Goal: Transaction & Acquisition: Purchase product/service

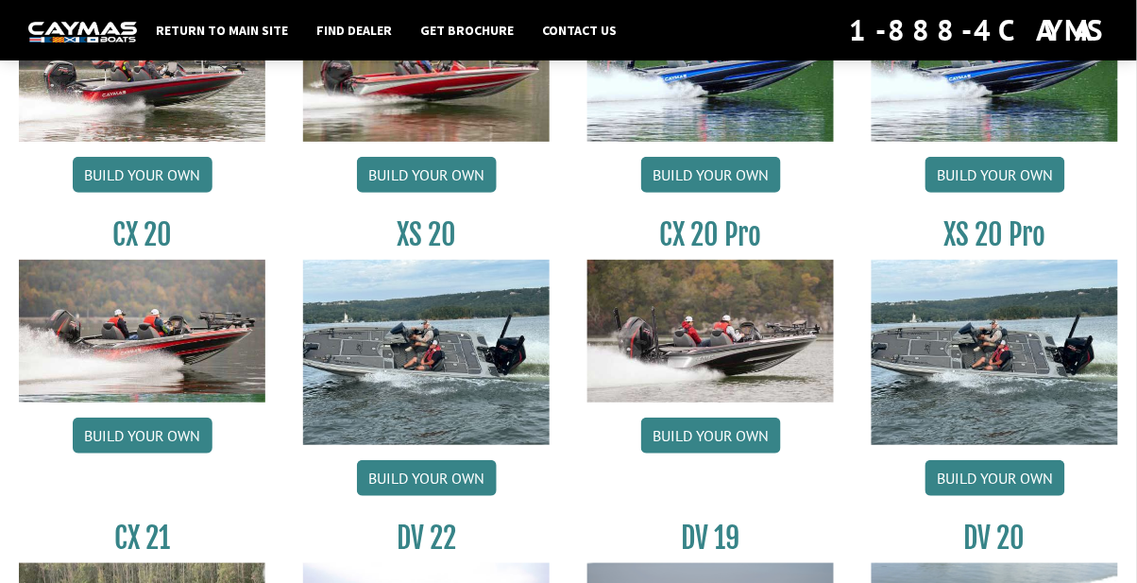
scroll to position [1677, 0]
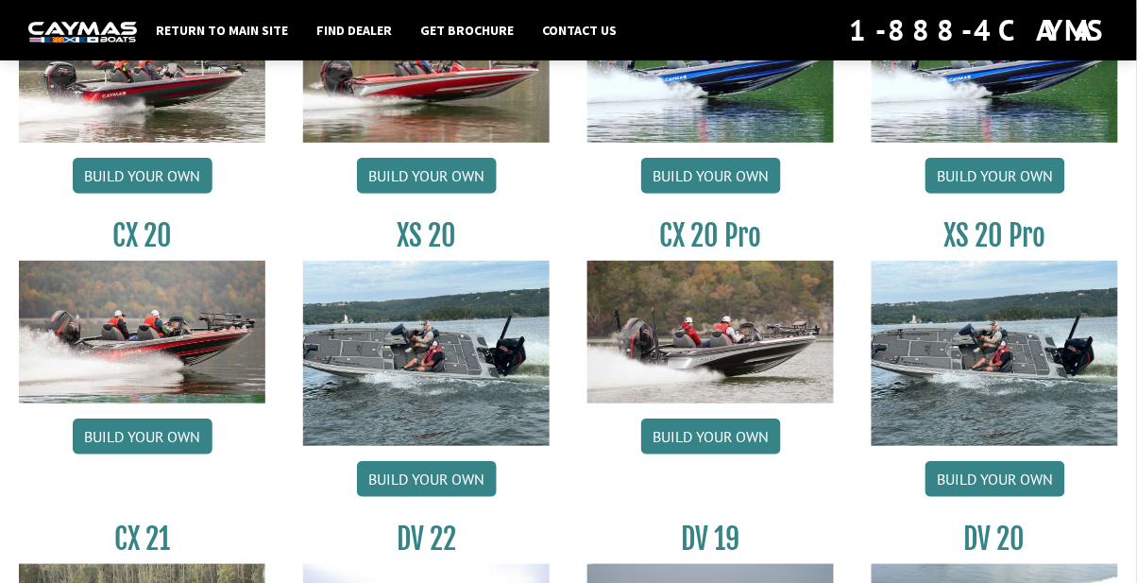
click at [706, 432] on link "Build your own" at bounding box center [711, 436] width 140 height 36
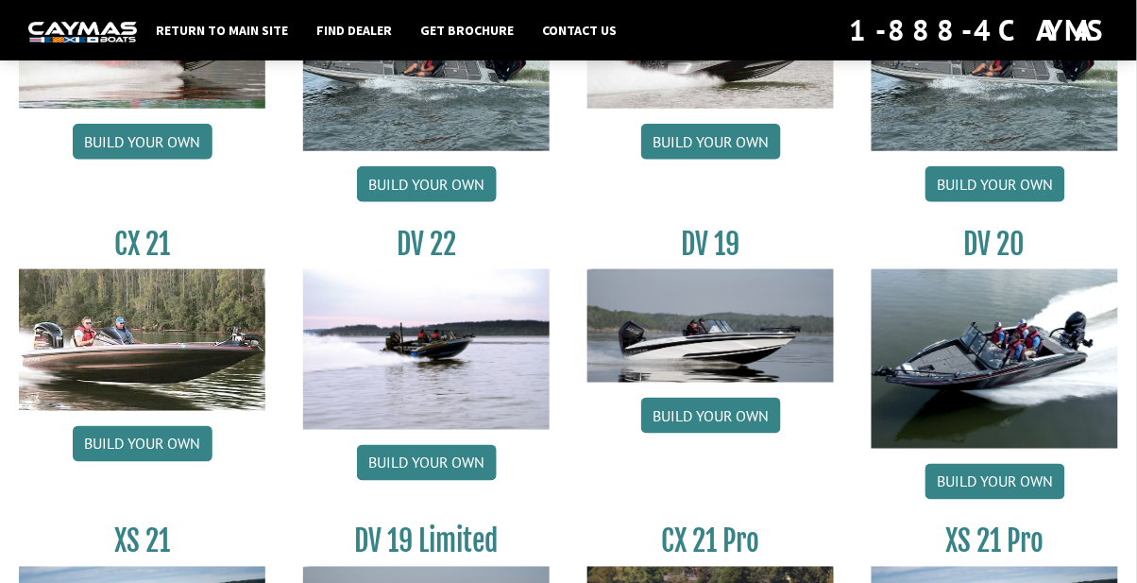
scroll to position [1972, 0]
click at [705, 413] on link "Build your own" at bounding box center [711, 416] width 140 height 36
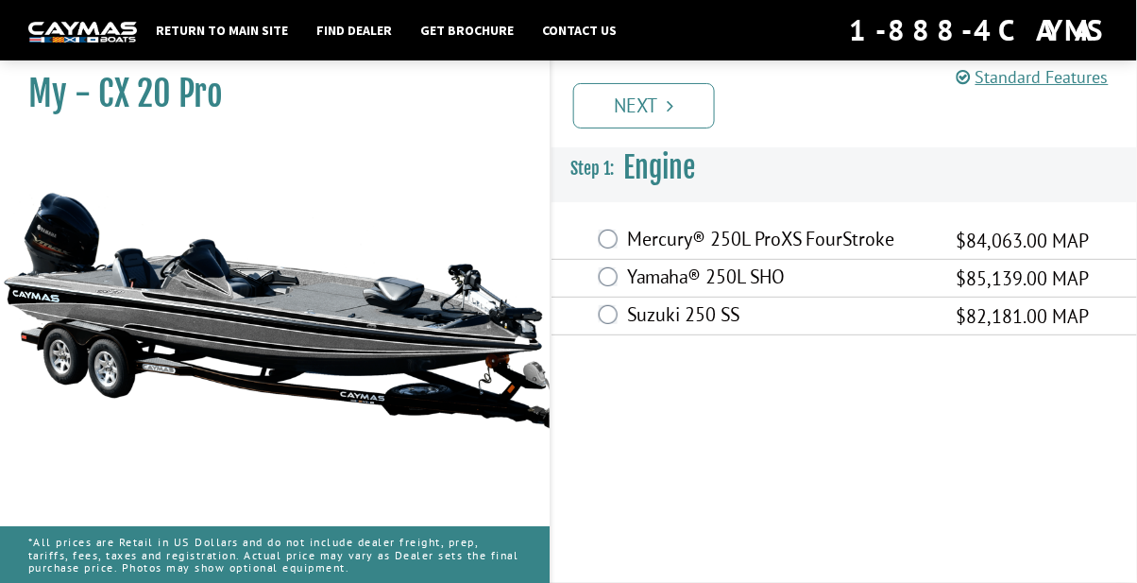
scroll to position [11, 0]
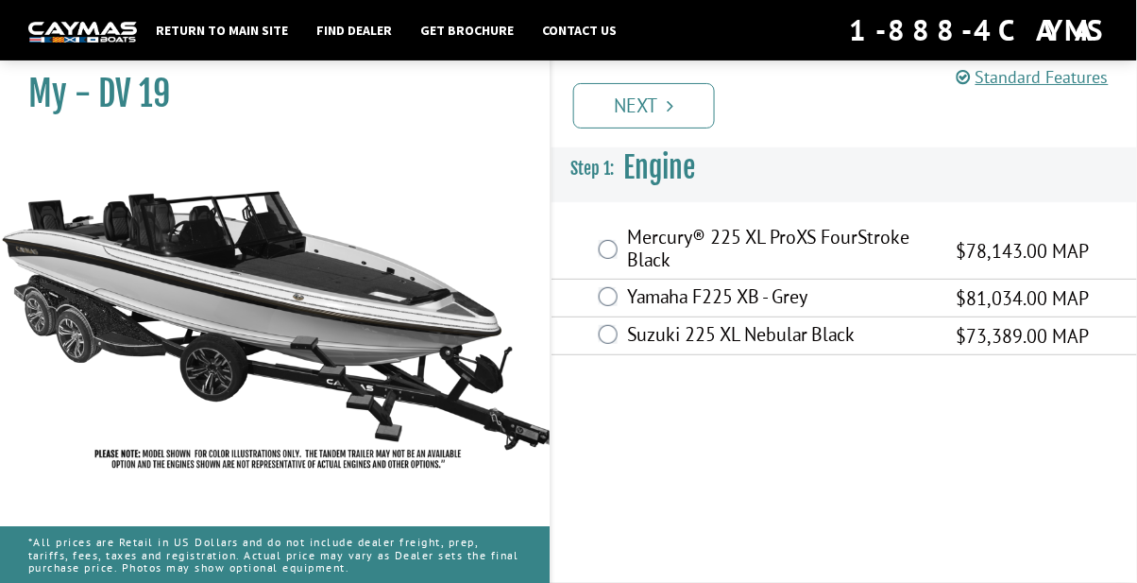
click at [1015, 254] on span "$78,143.00 MAP" at bounding box center [1022, 251] width 133 height 28
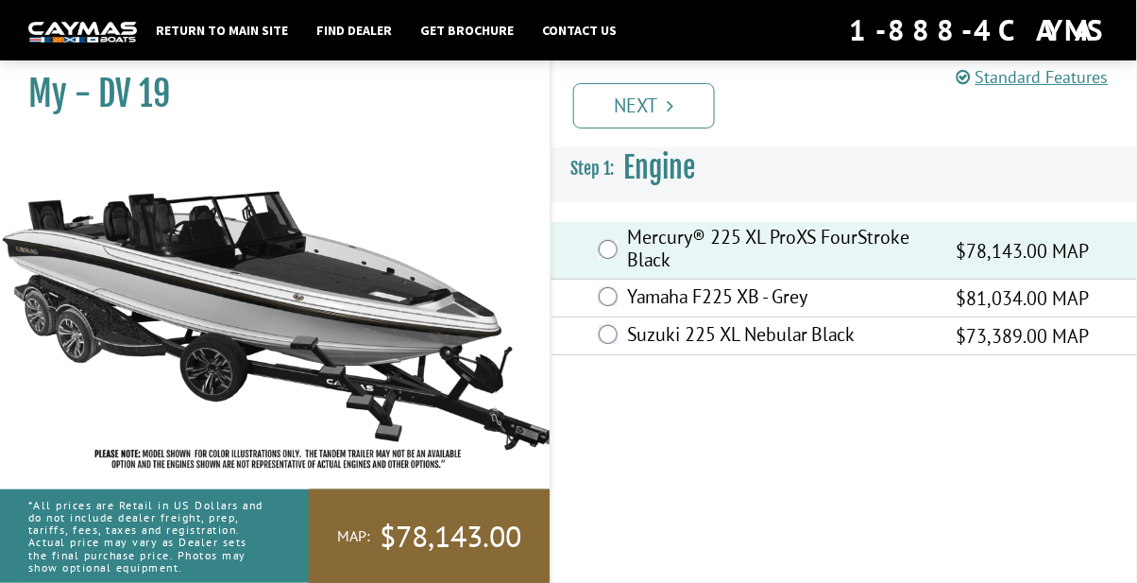
click at [641, 107] on link "Next" at bounding box center [644, 105] width 142 height 45
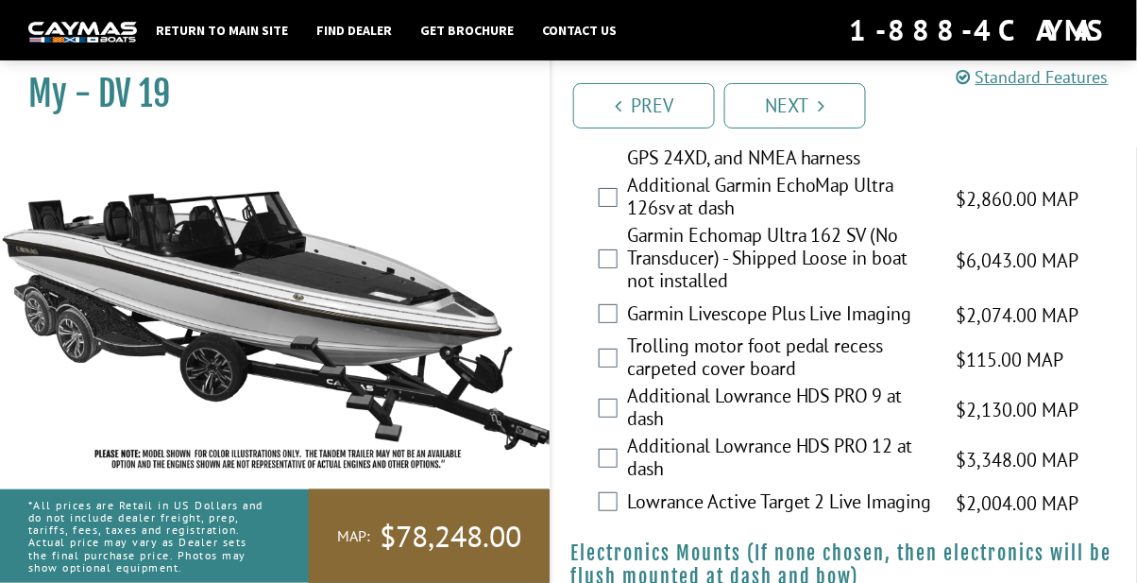
scroll to position [1546, 0]
click at [846, 384] on label "Additional Lowrance HDS PRO 9 at dash" at bounding box center [780, 409] width 306 height 50
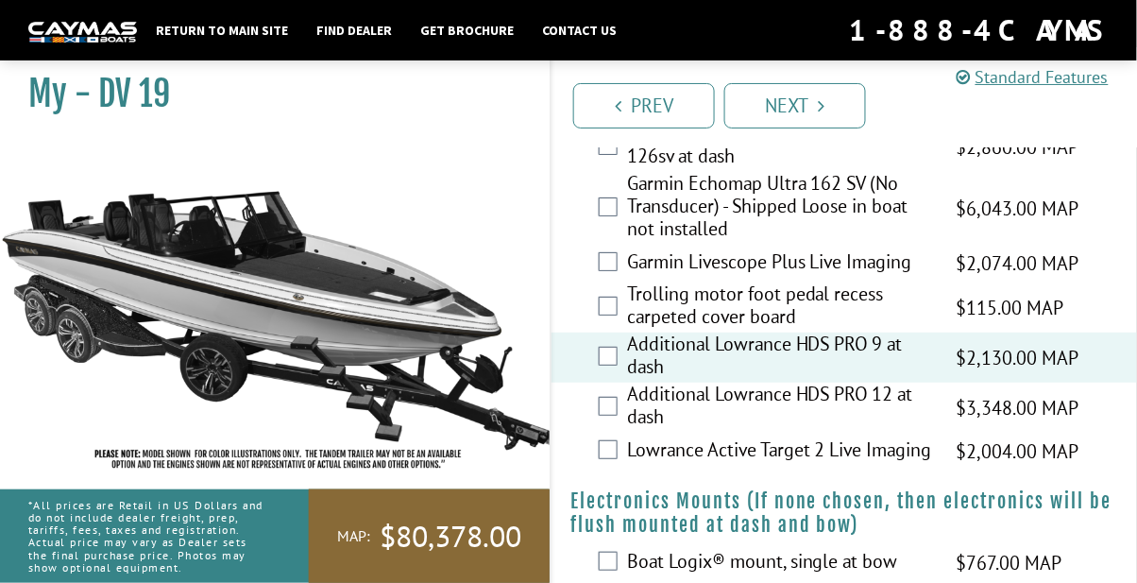
scroll to position [1599, 0]
click at [733, 437] on label "Lowrance Active Target 2 Live Imaging" at bounding box center [780, 450] width 306 height 27
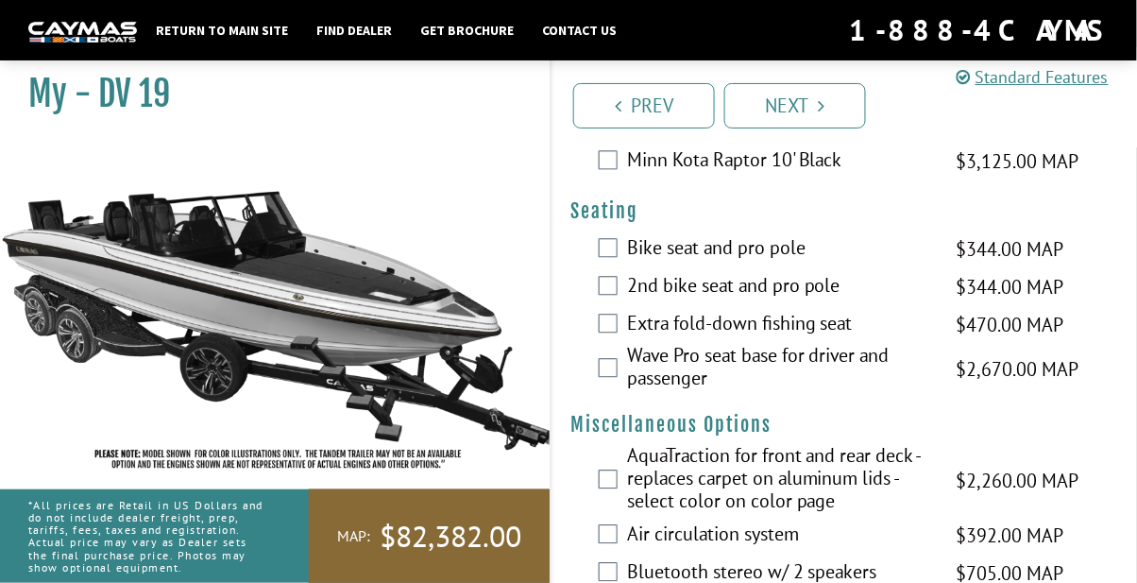
scroll to position [2539, 0]
click at [627, 244] on label "Bike seat and pro pole" at bounding box center [780, 249] width 306 height 27
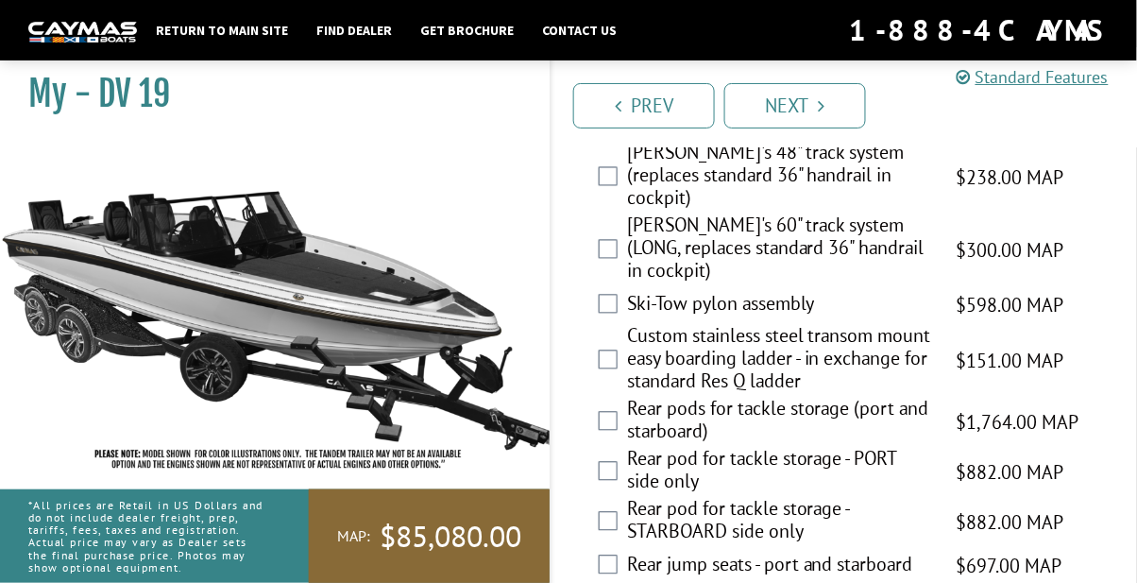
scroll to position [3959, 0]
click at [731, 324] on label "Custom stainless steel transom mount easy boarding ladder - in exchange for sta…" at bounding box center [780, 360] width 306 height 73
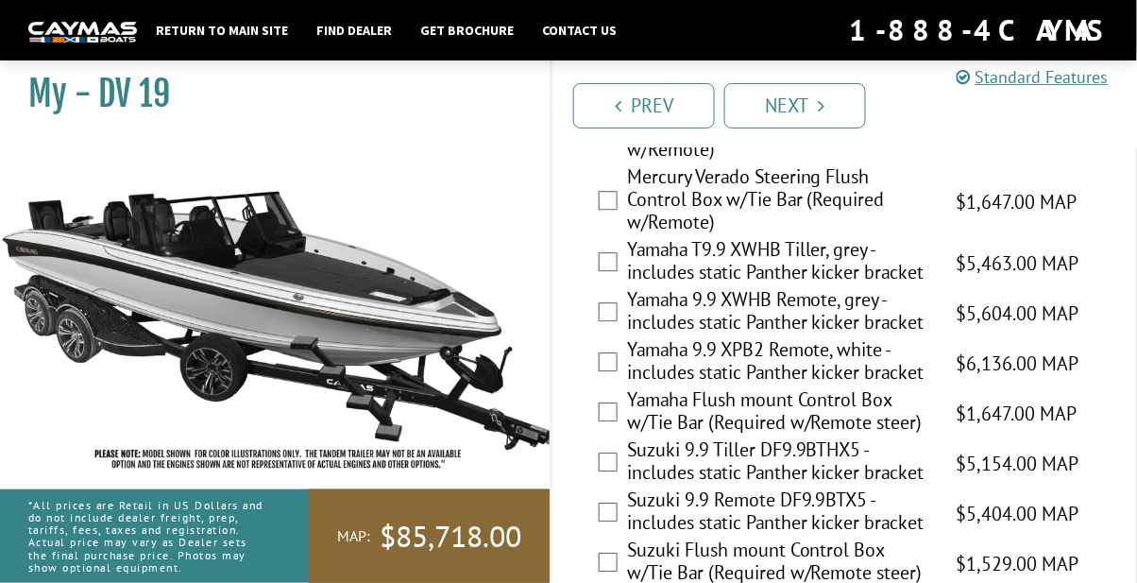
scroll to position [6053, 0]
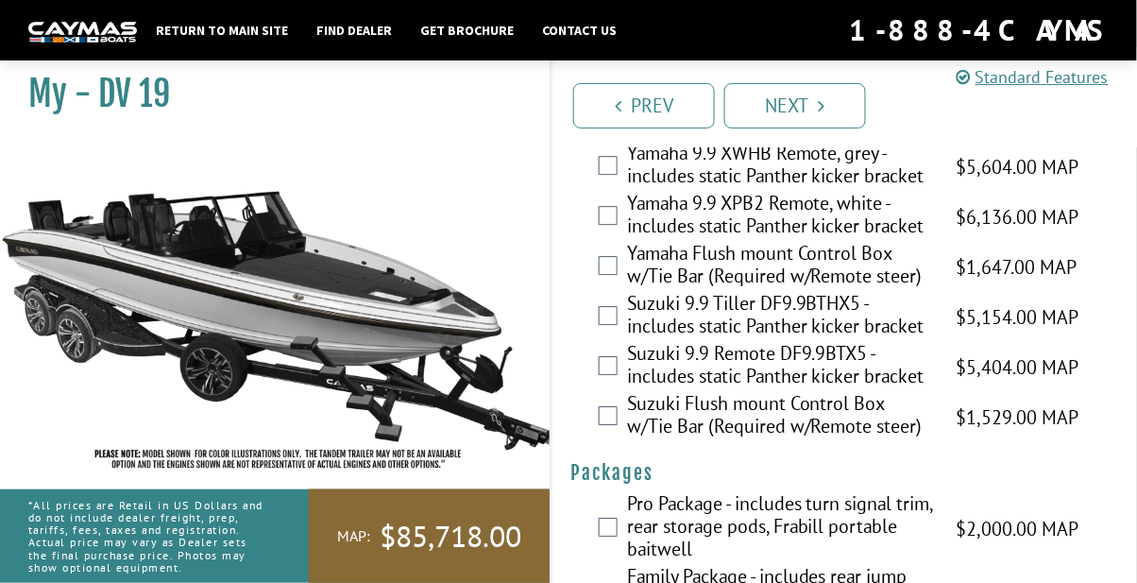
click at [797, 110] on link "Next" at bounding box center [795, 105] width 142 height 45
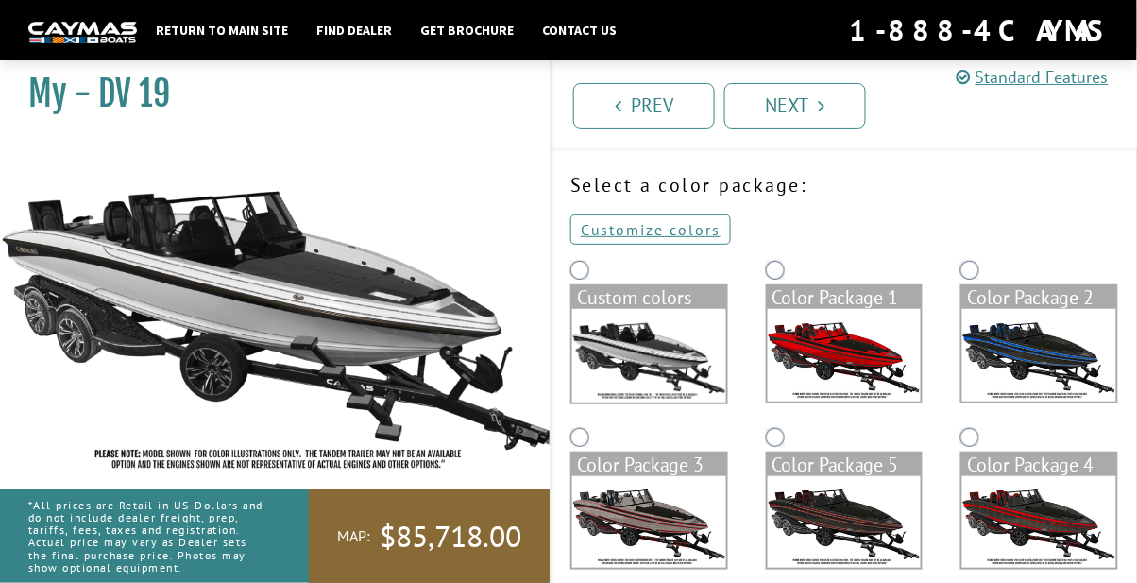
scroll to position [0, 0]
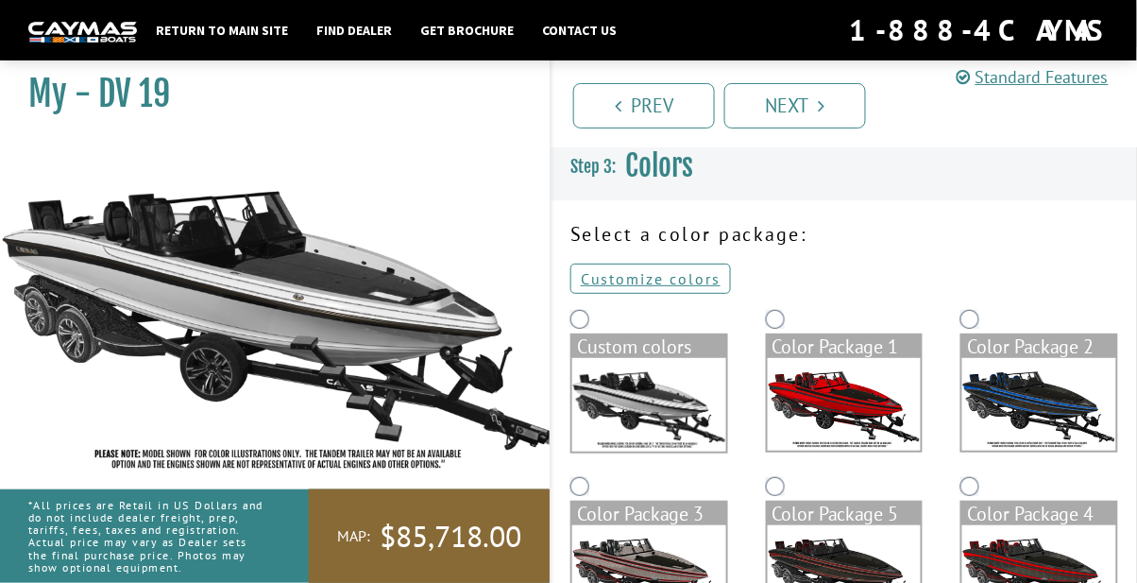
click at [1040, 410] on img at bounding box center [1039, 404] width 154 height 93
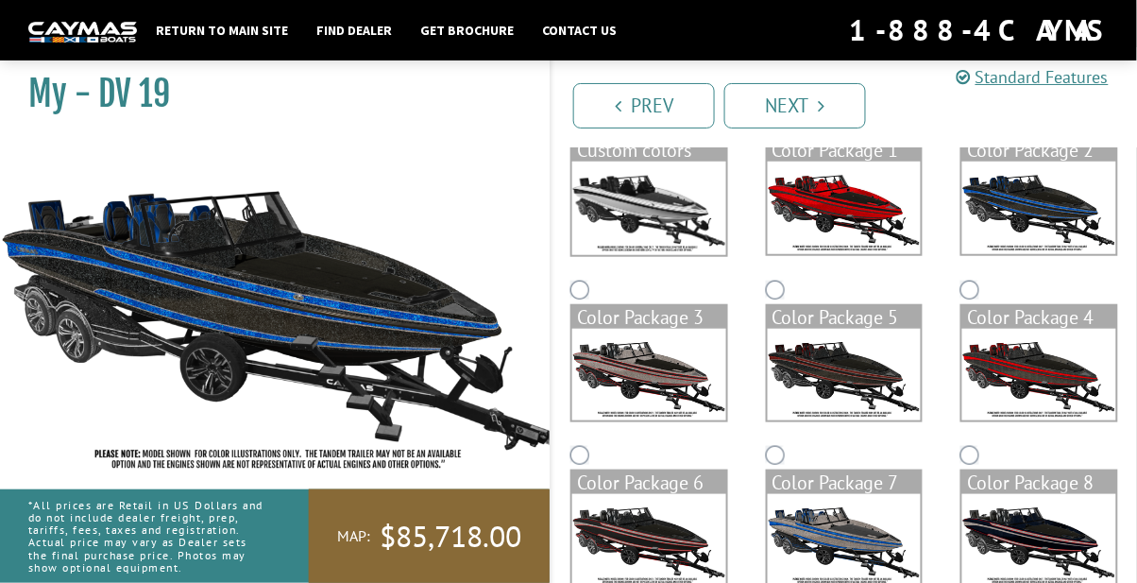
scroll to position [199, 0]
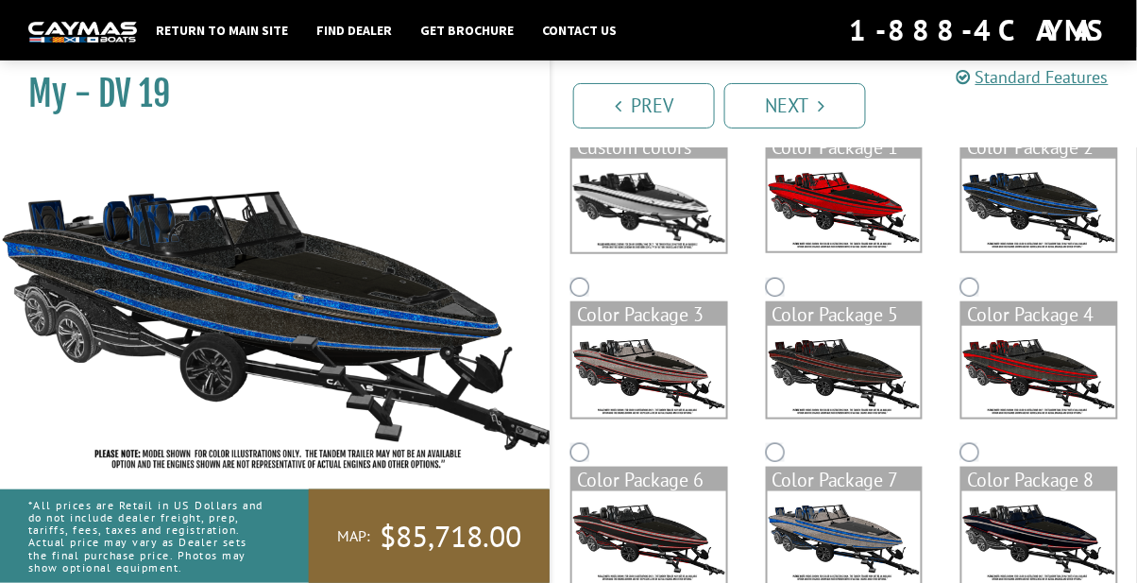
click at [858, 549] on img at bounding box center [845, 537] width 154 height 93
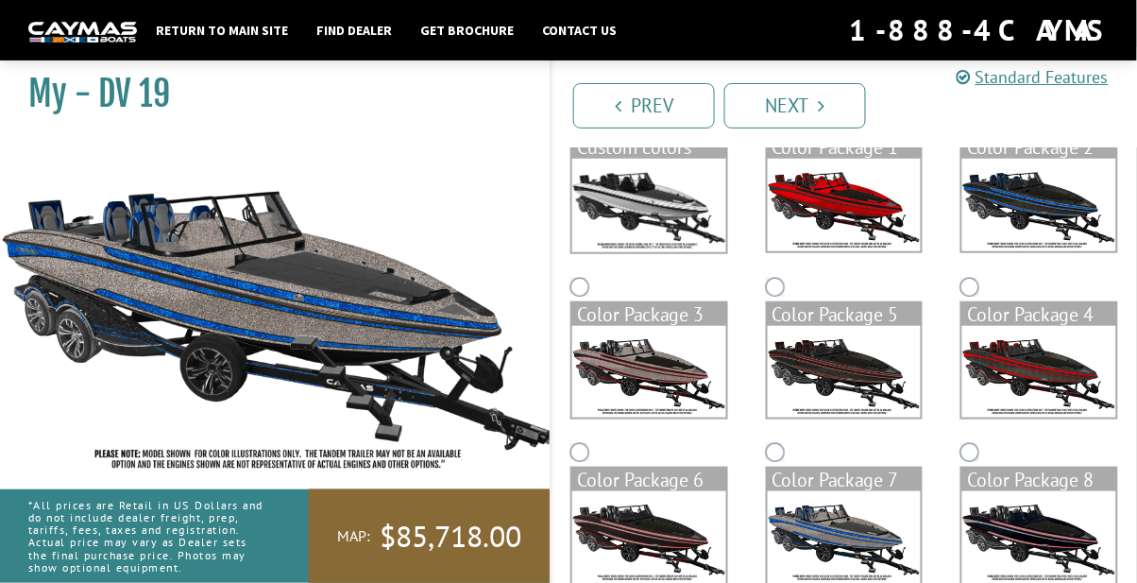
click at [817, 191] on img at bounding box center [845, 205] width 154 height 93
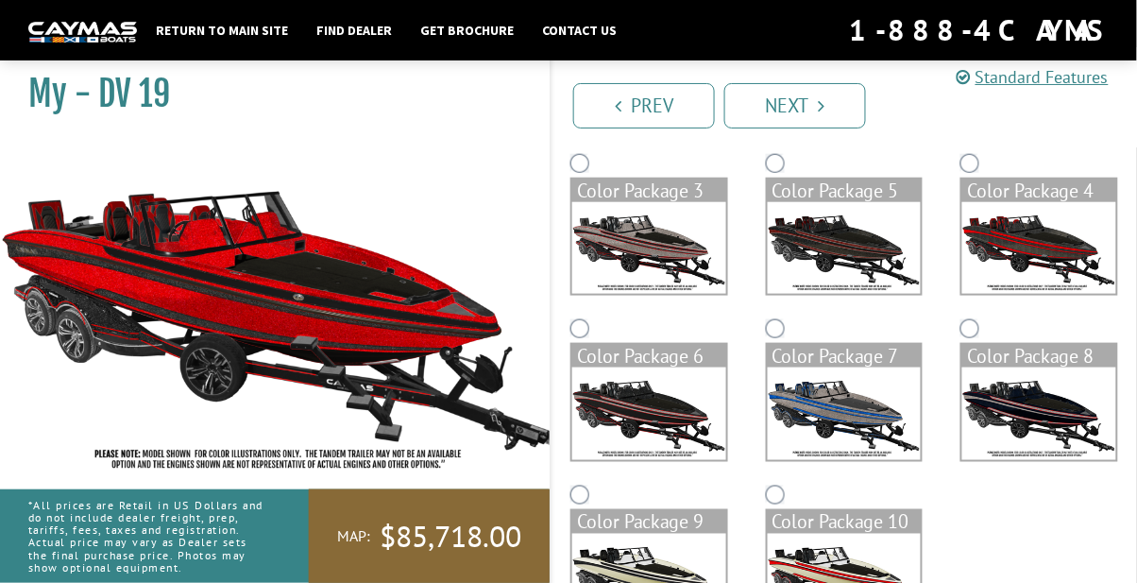
scroll to position [345, 0]
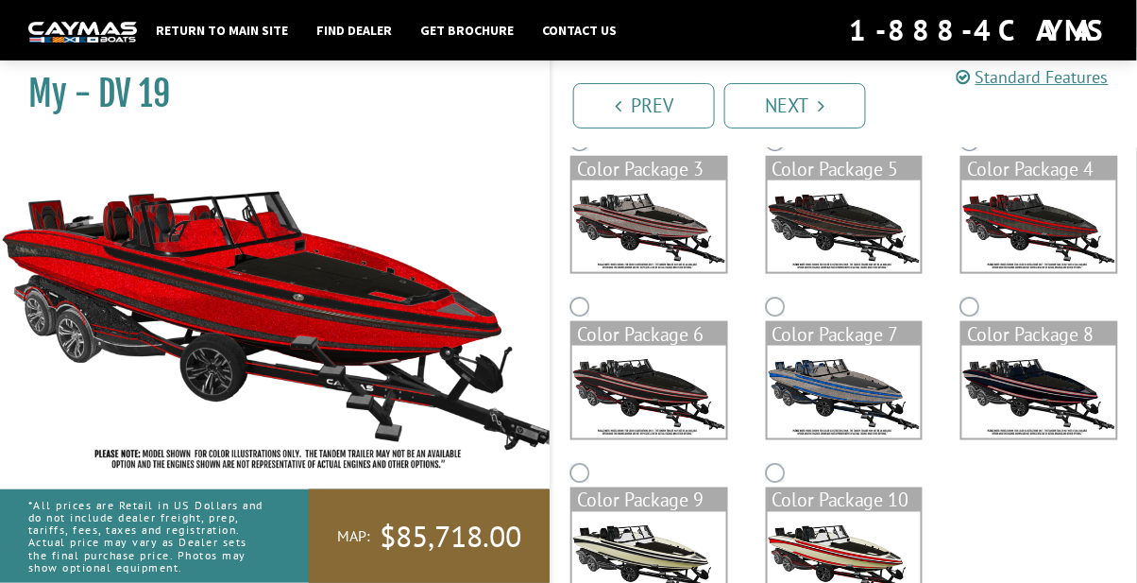
click at [653, 559] on img at bounding box center [649, 558] width 154 height 93
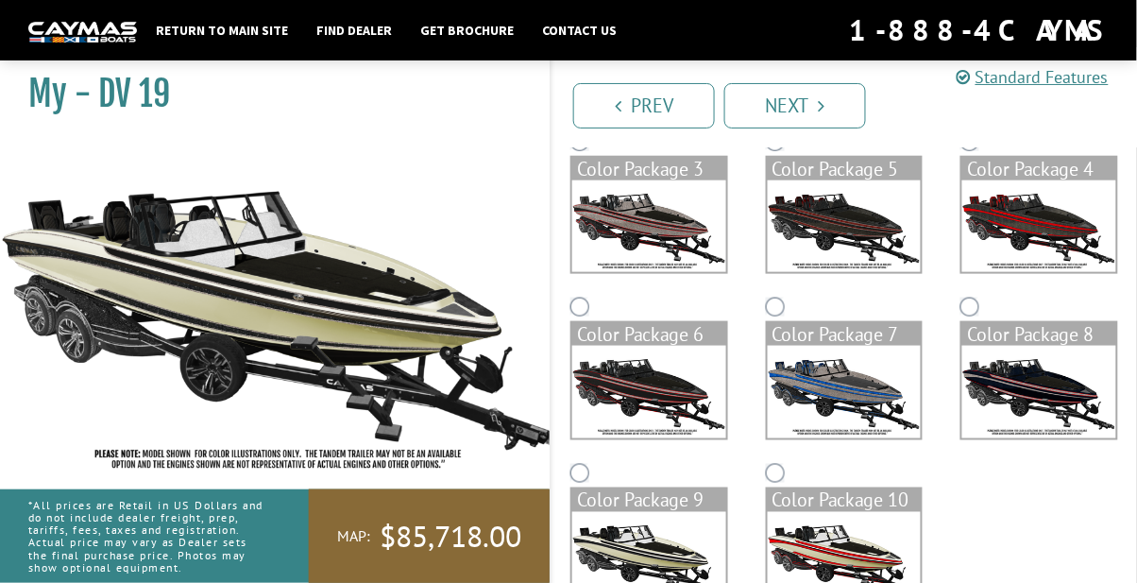
click at [624, 213] on img at bounding box center [649, 226] width 154 height 93
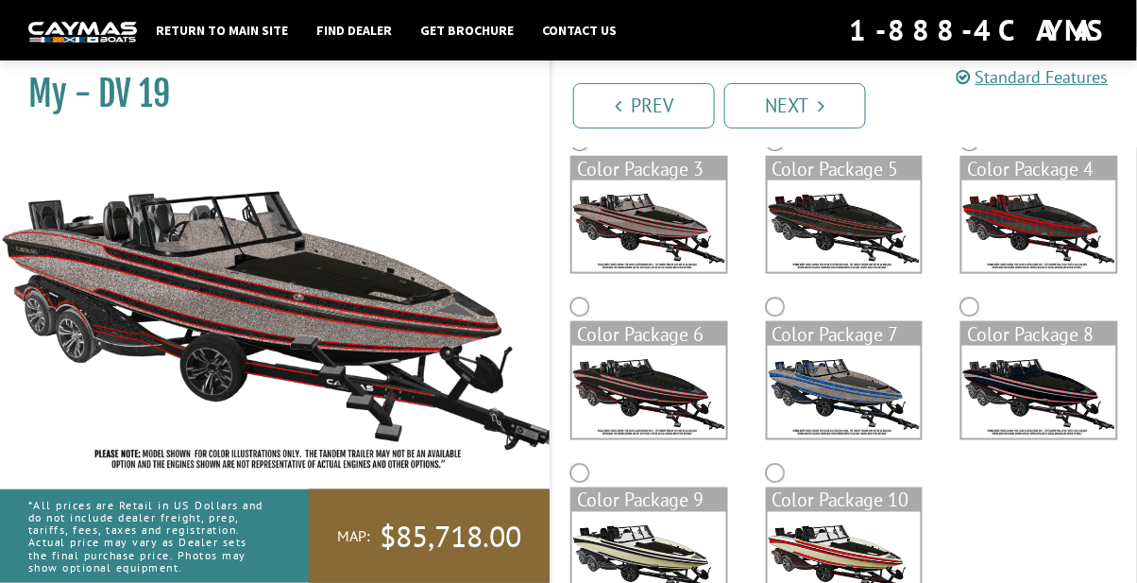
click at [640, 394] on img at bounding box center [649, 392] width 154 height 93
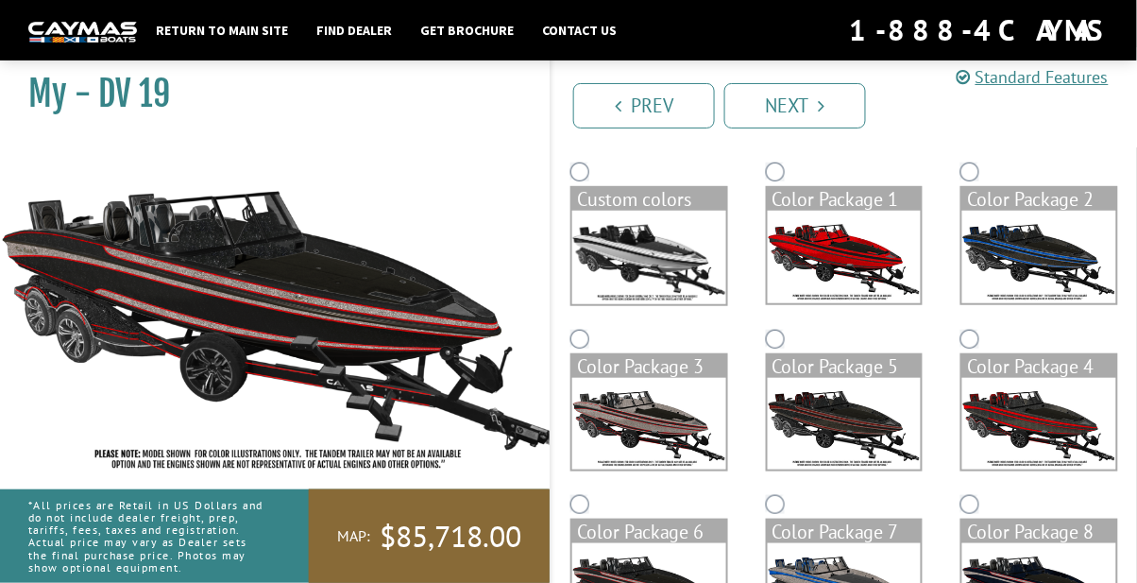
scroll to position [145, 0]
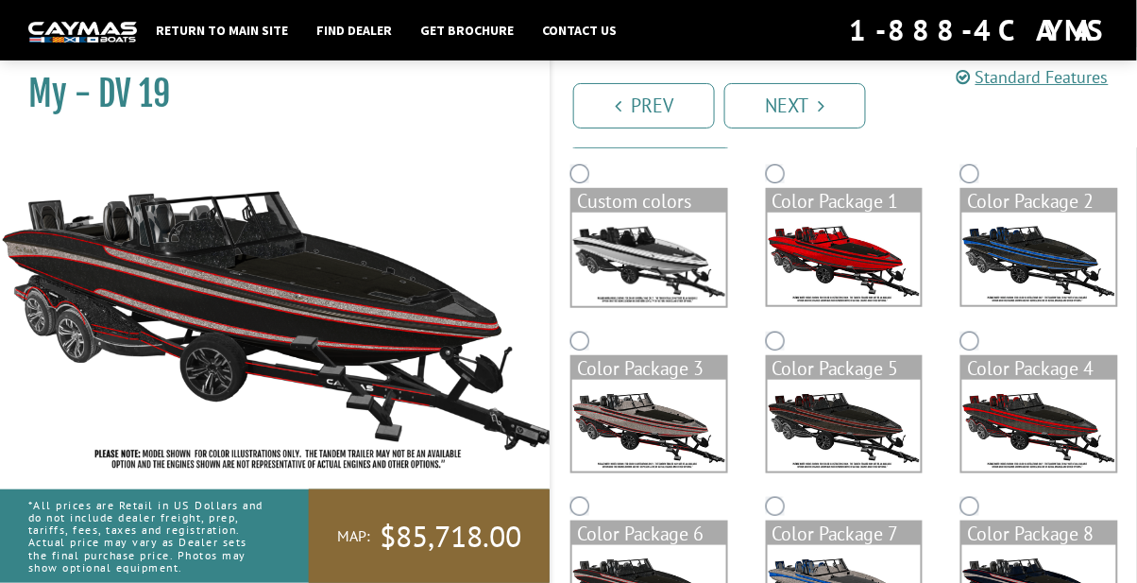
click at [1027, 258] on img at bounding box center [1039, 258] width 154 height 93
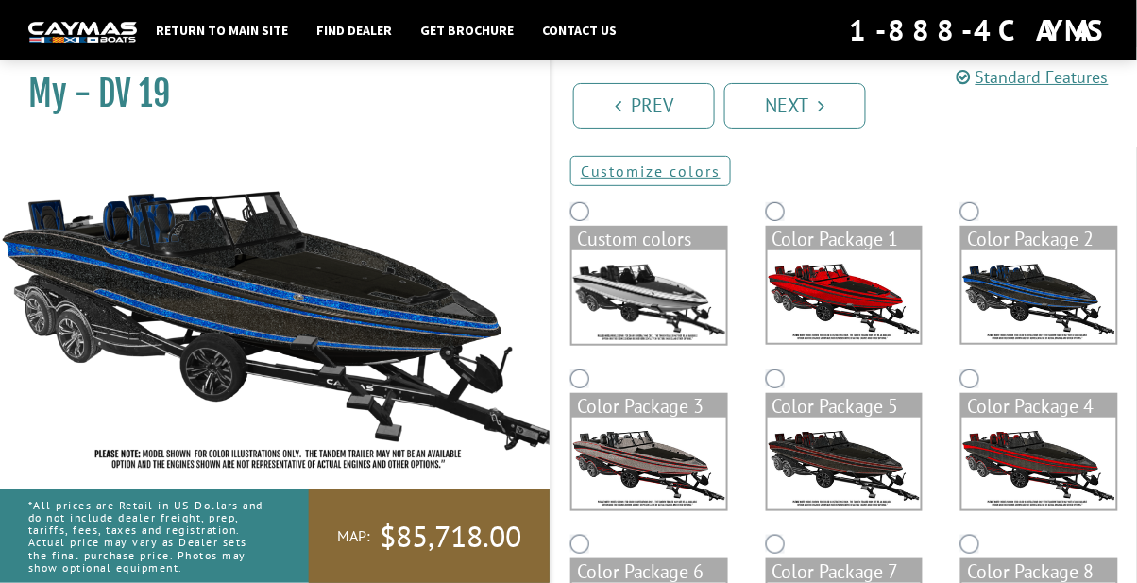
scroll to position [0, 0]
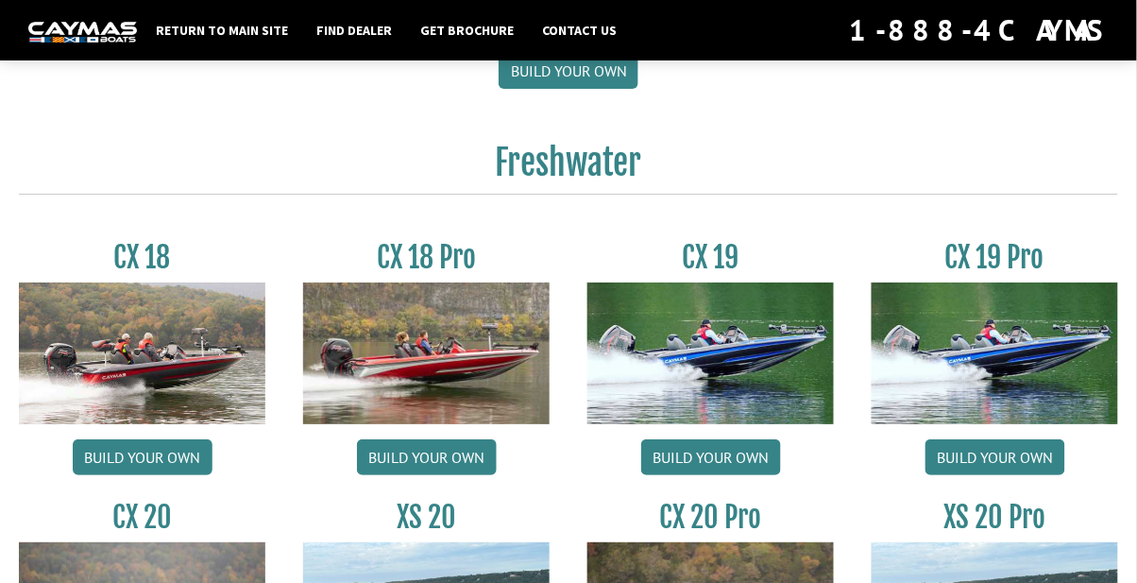
scroll to position [1396, 0]
click at [977, 466] on link "Build your own" at bounding box center [995, 457] width 140 height 36
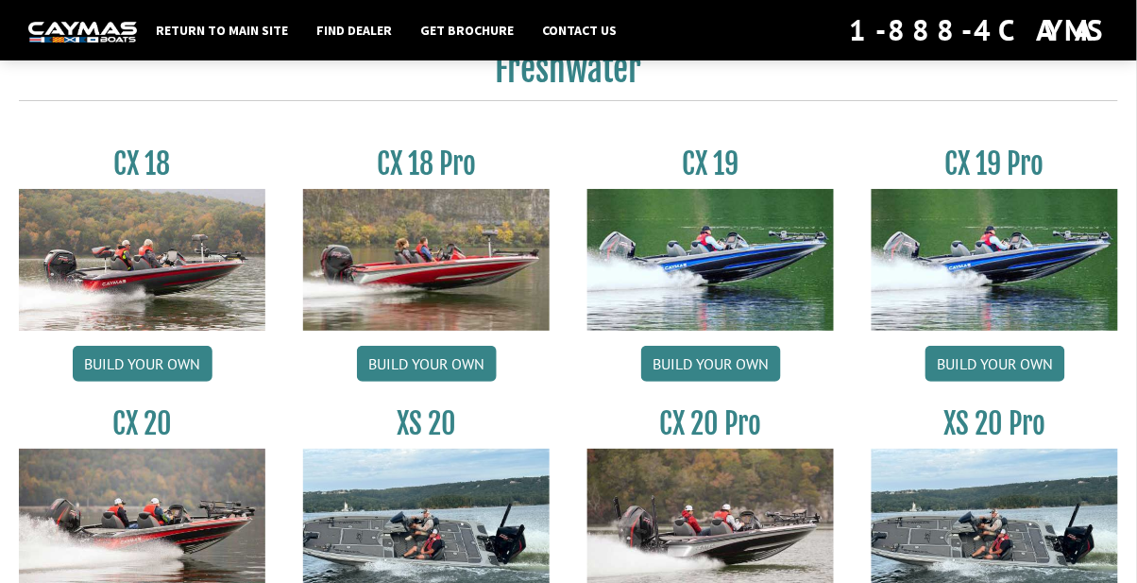
scroll to position [1516, 0]
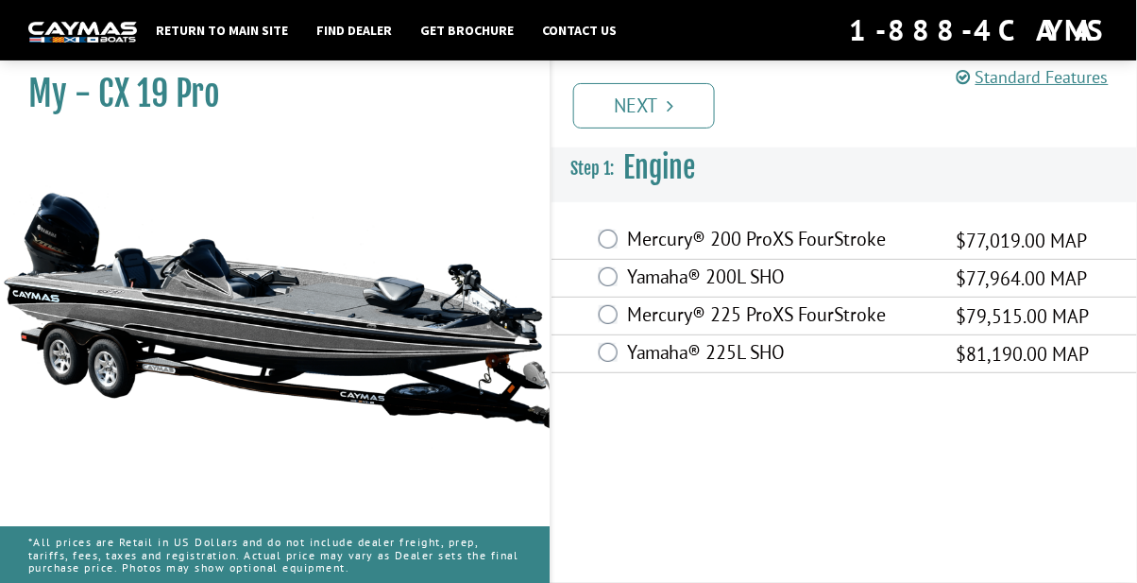
click at [707, 313] on label "Mercury® 225 ProXS FourStroke" at bounding box center [780, 316] width 306 height 27
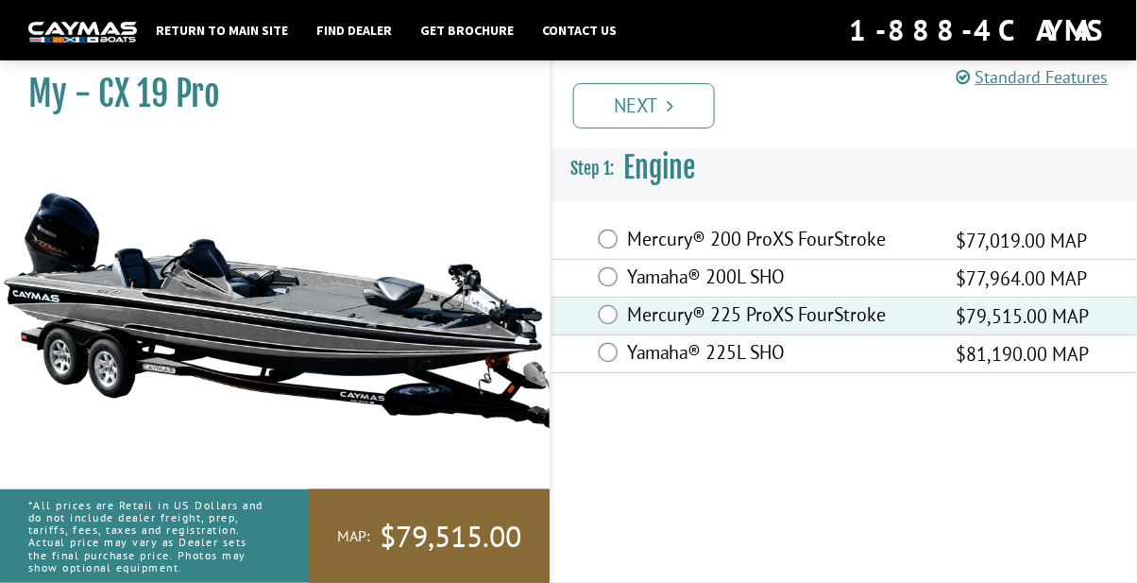
click at [658, 104] on link "Next" at bounding box center [644, 105] width 142 height 45
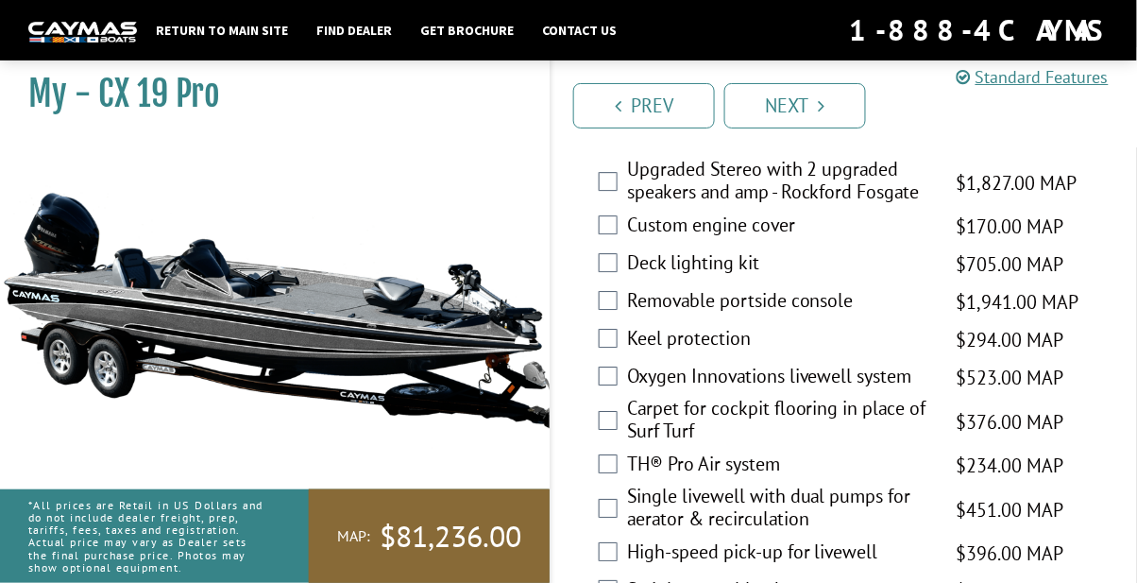
scroll to position [2846, 0]
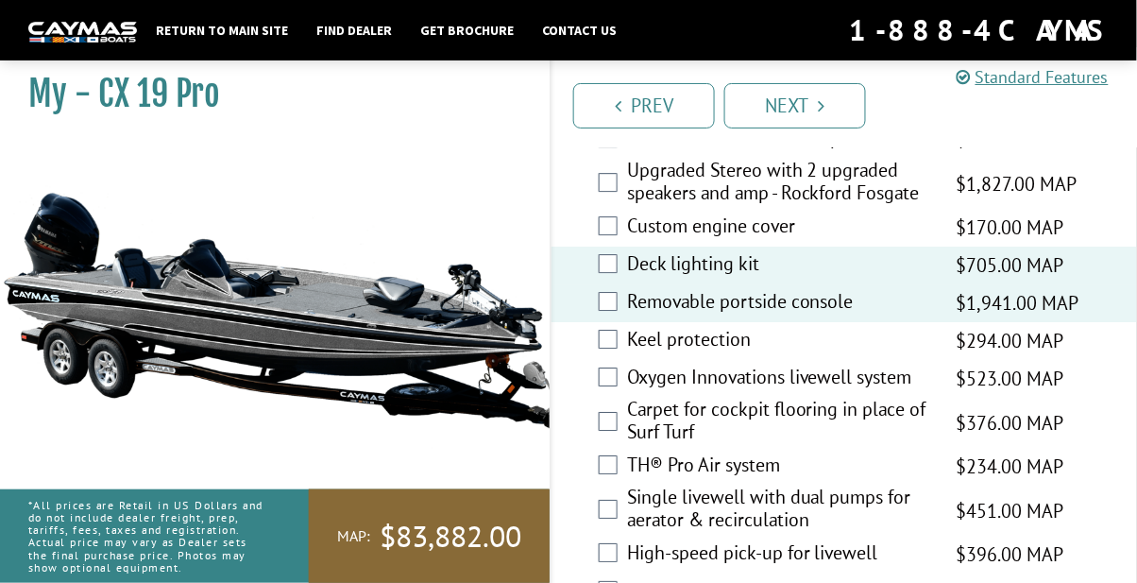
click at [629, 355] on label "Keel protection" at bounding box center [780, 341] width 306 height 27
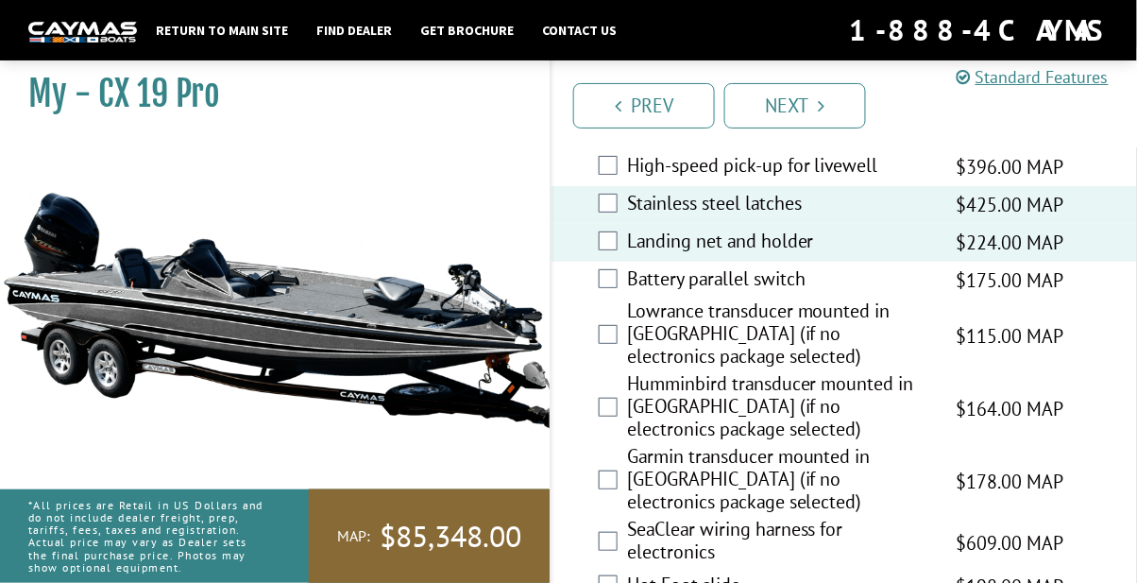
scroll to position [3233, 0]
click at [631, 295] on label "Battery parallel switch" at bounding box center [780, 280] width 306 height 27
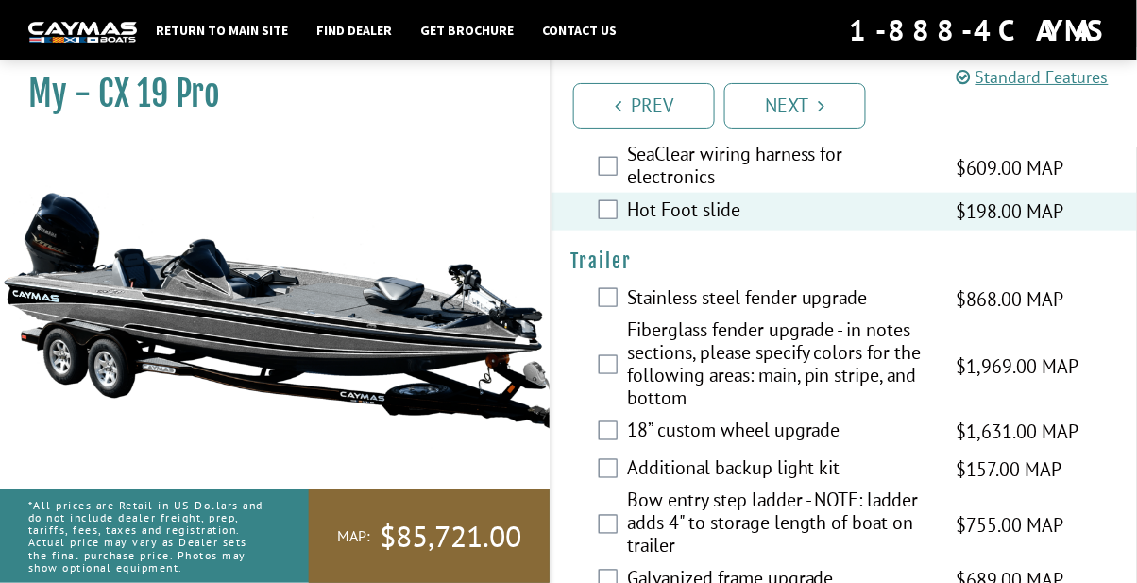
scroll to position [3611, 0]
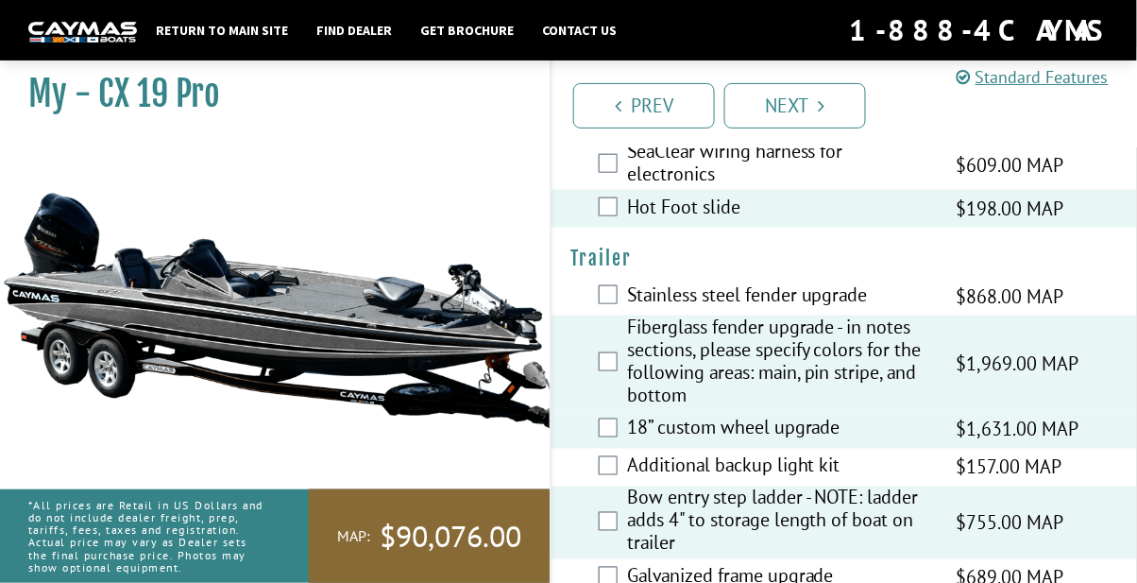
click at [808, 117] on link "Next" at bounding box center [795, 105] width 142 height 45
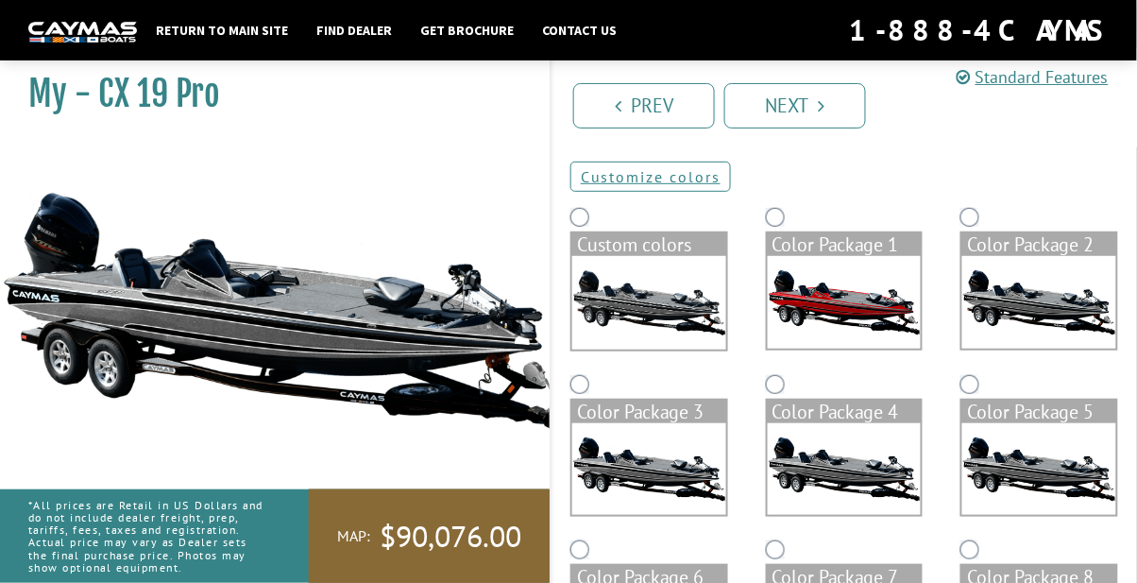
scroll to position [0, 0]
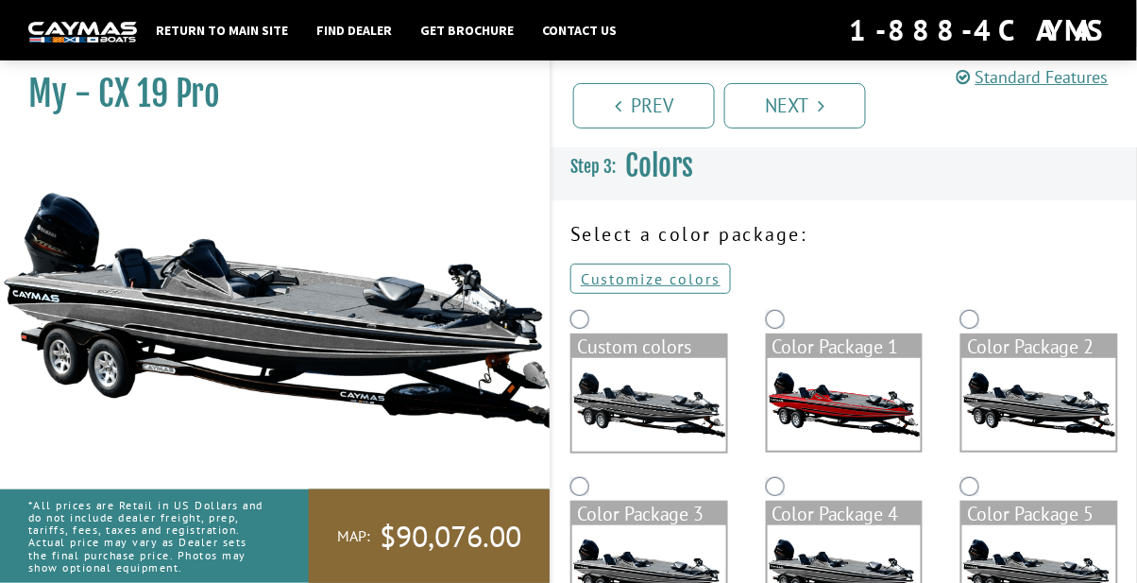
click at [1036, 425] on img at bounding box center [1039, 404] width 154 height 93
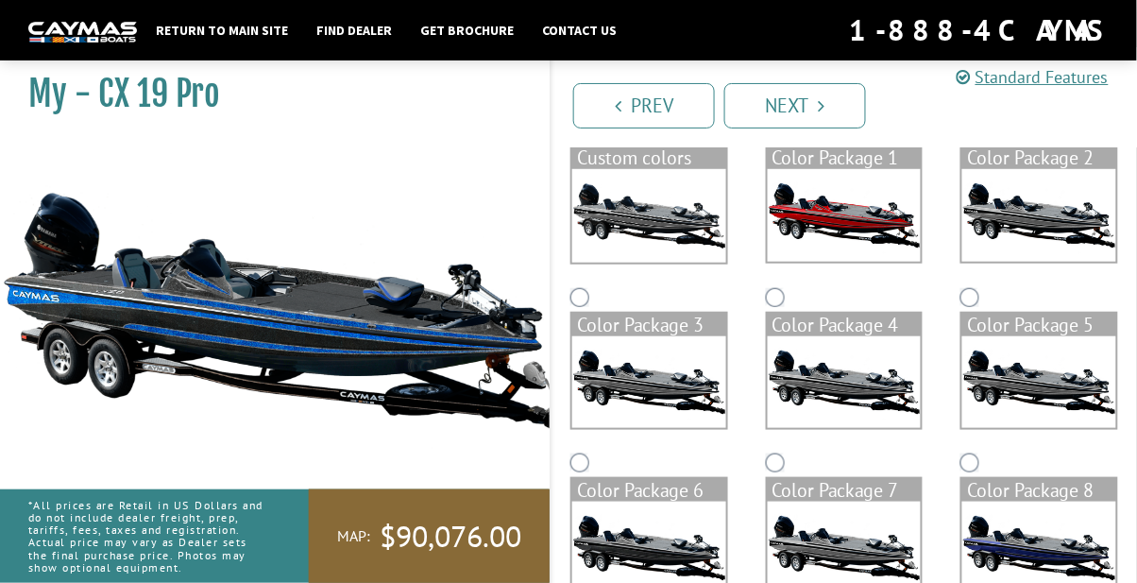
scroll to position [345, 0]
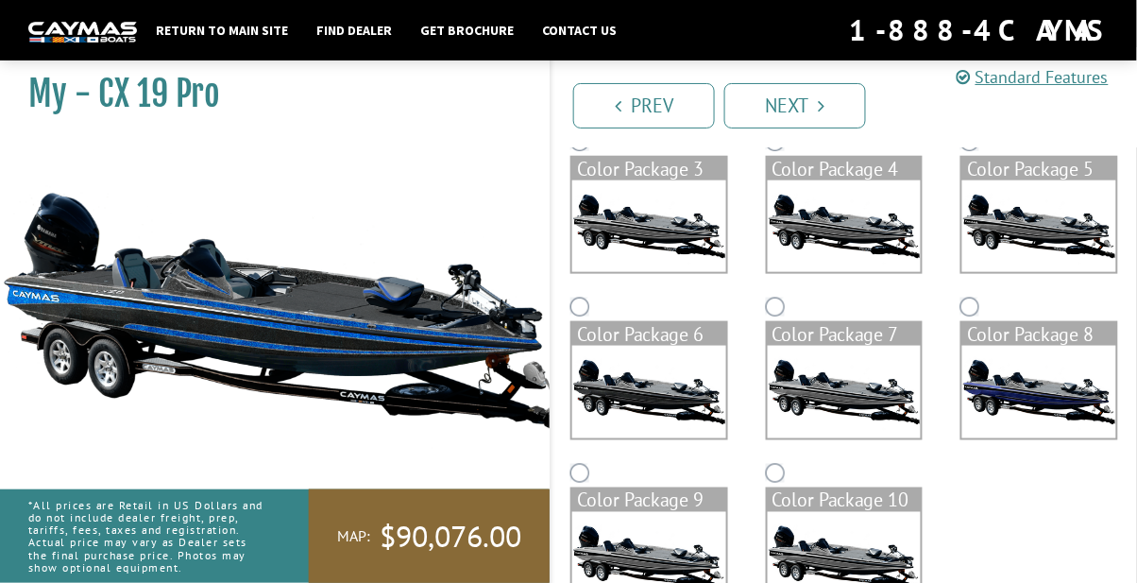
click at [806, 103] on link "Next" at bounding box center [795, 105] width 142 height 45
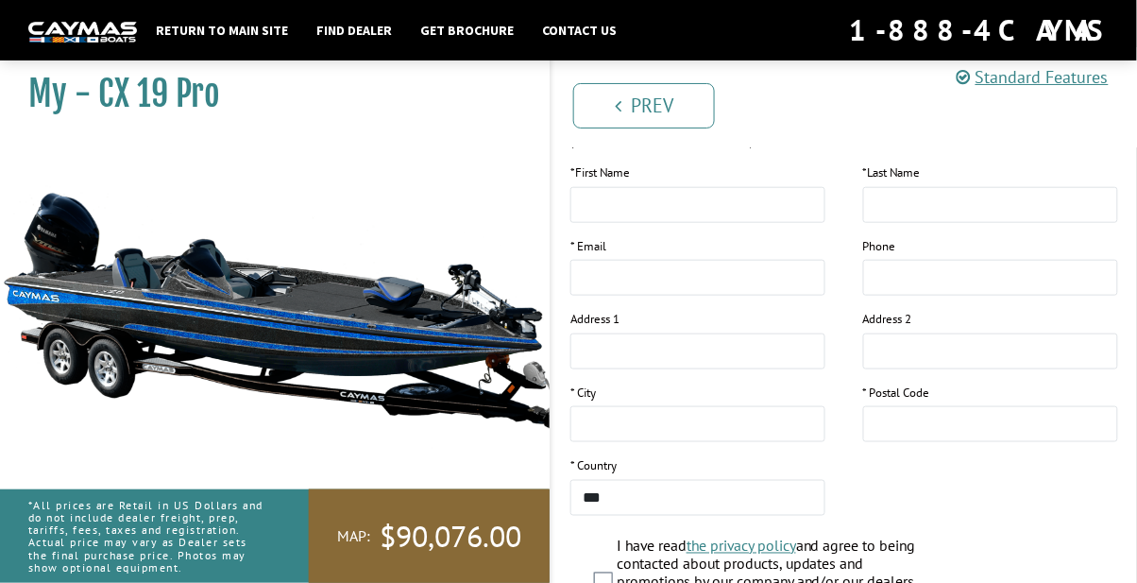
scroll to position [402, 0]
